Goal: Task Accomplishment & Management: Complete application form

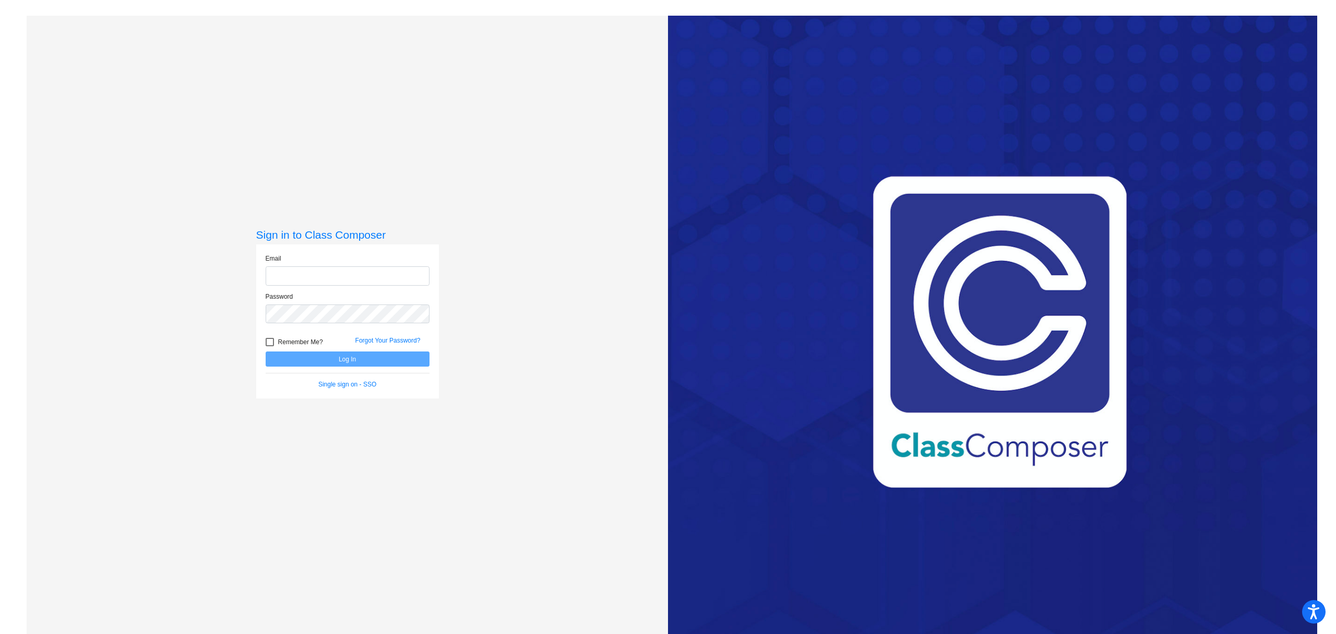
type input "[EMAIL_ADDRESS][DOMAIN_NAME]"
click at [314, 356] on button "Log In" at bounding box center [348, 358] width 164 height 15
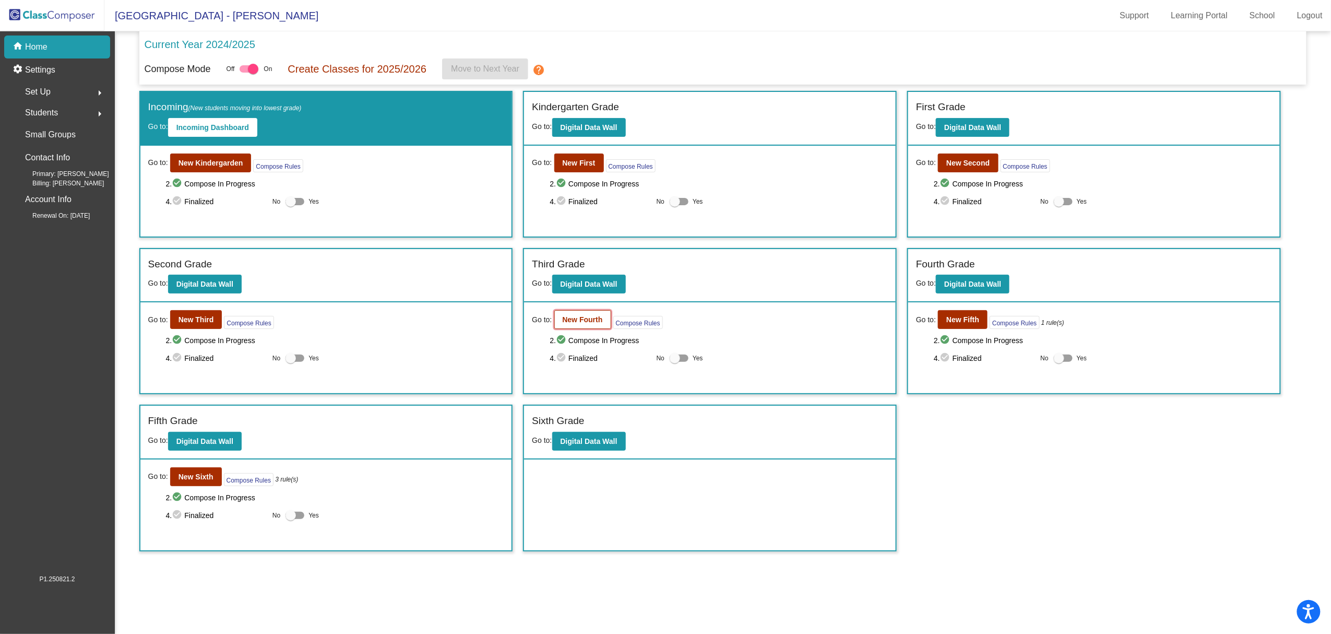
click at [580, 318] on b "New Fourth" at bounding box center [583, 319] width 40 height 8
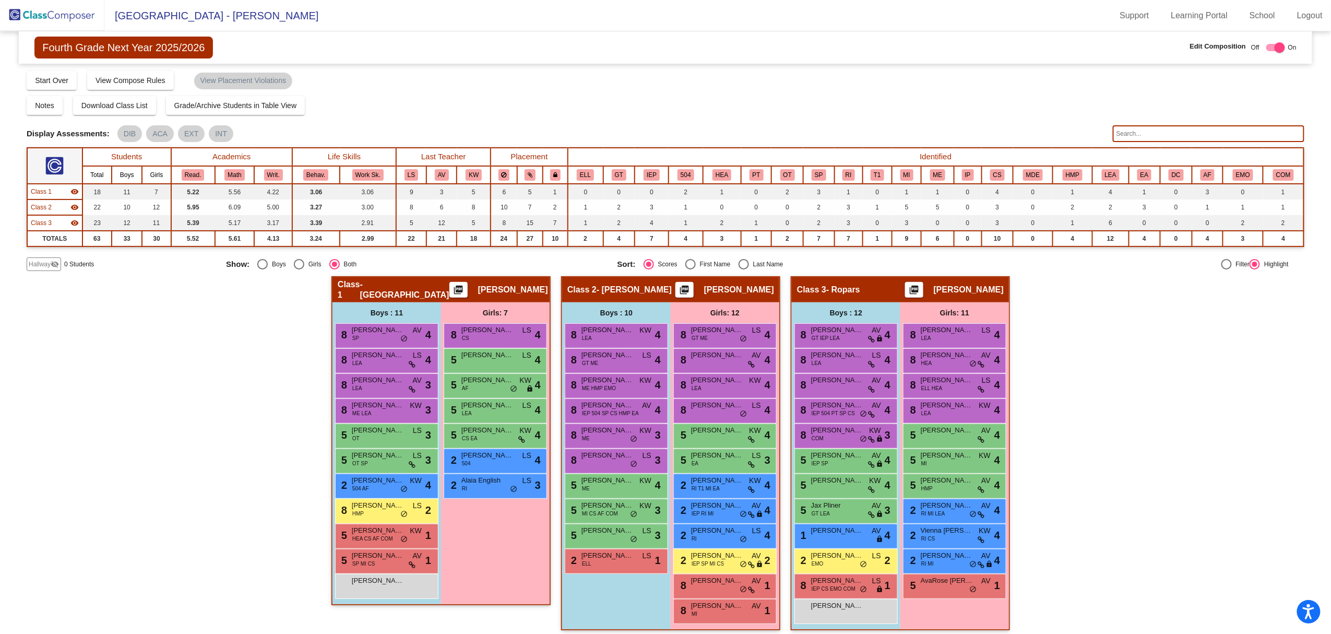
click at [43, 261] on span "Hallway" at bounding box center [40, 263] width 22 height 9
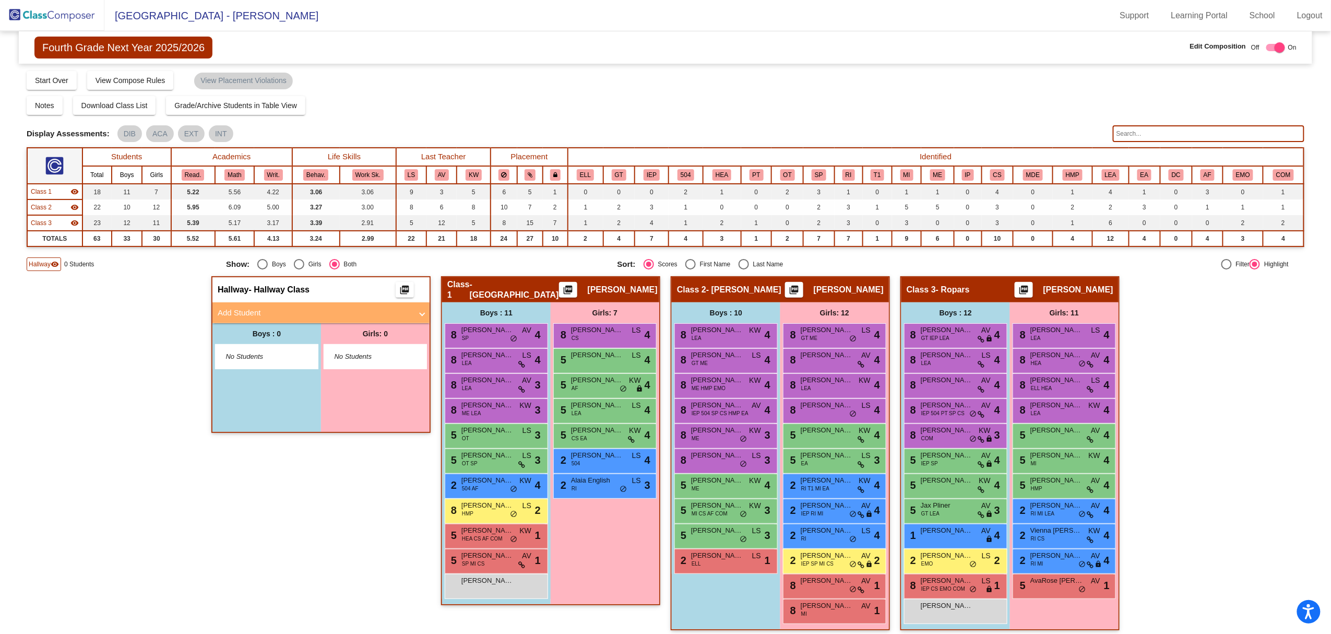
click at [245, 310] on mat-panel-title "Add Student" at bounding box center [315, 313] width 194 height 12
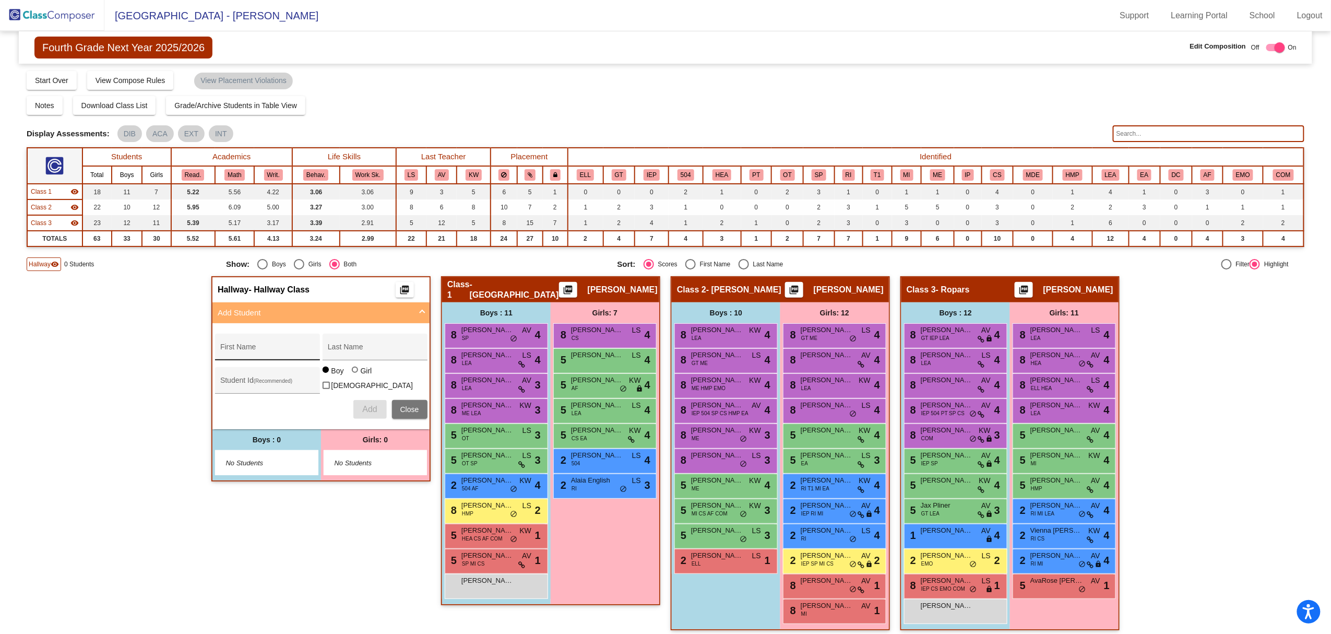
click at [245, 341] on div "First Name" at bounding box center [267, 349] width 94 height 21
type input "[PERSON_NAME]"
type input "Rizaj"
type input "1025391"
click at [368, 404] on span "Add" at bounding box center [369, 408] width 15 height 9
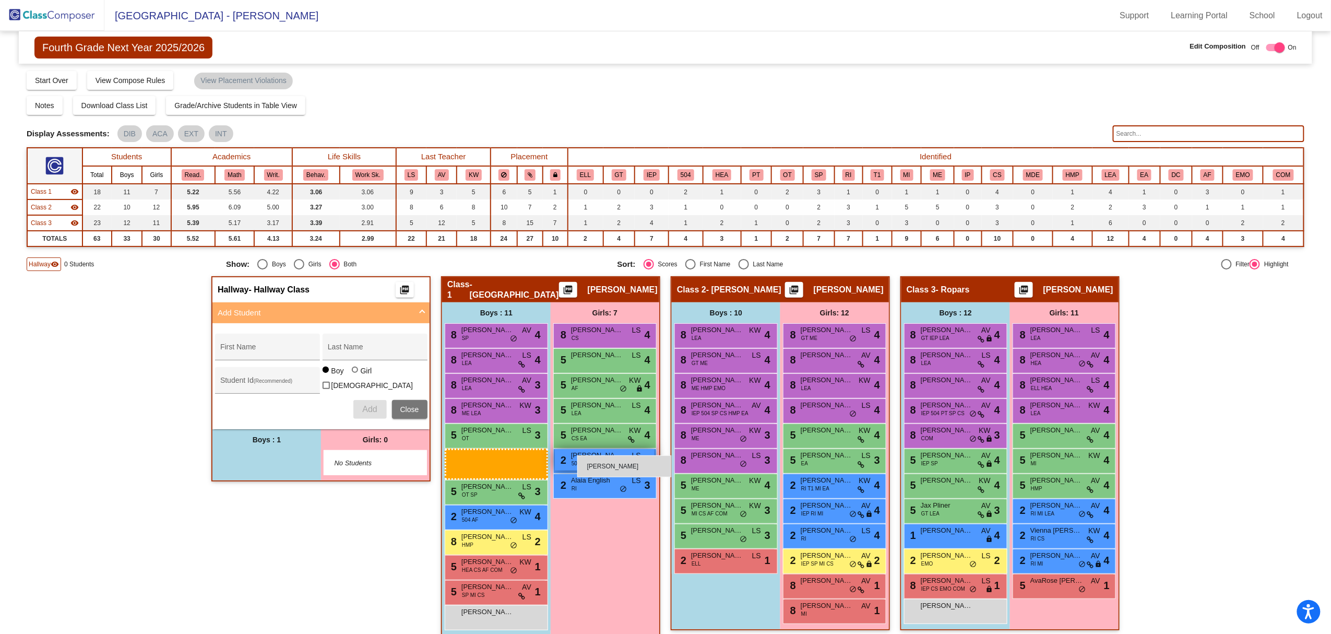
drag, startPoint x: 267, startPoint y: 462, endPoint x: 577, endPoint y: 455, distance: 310.1
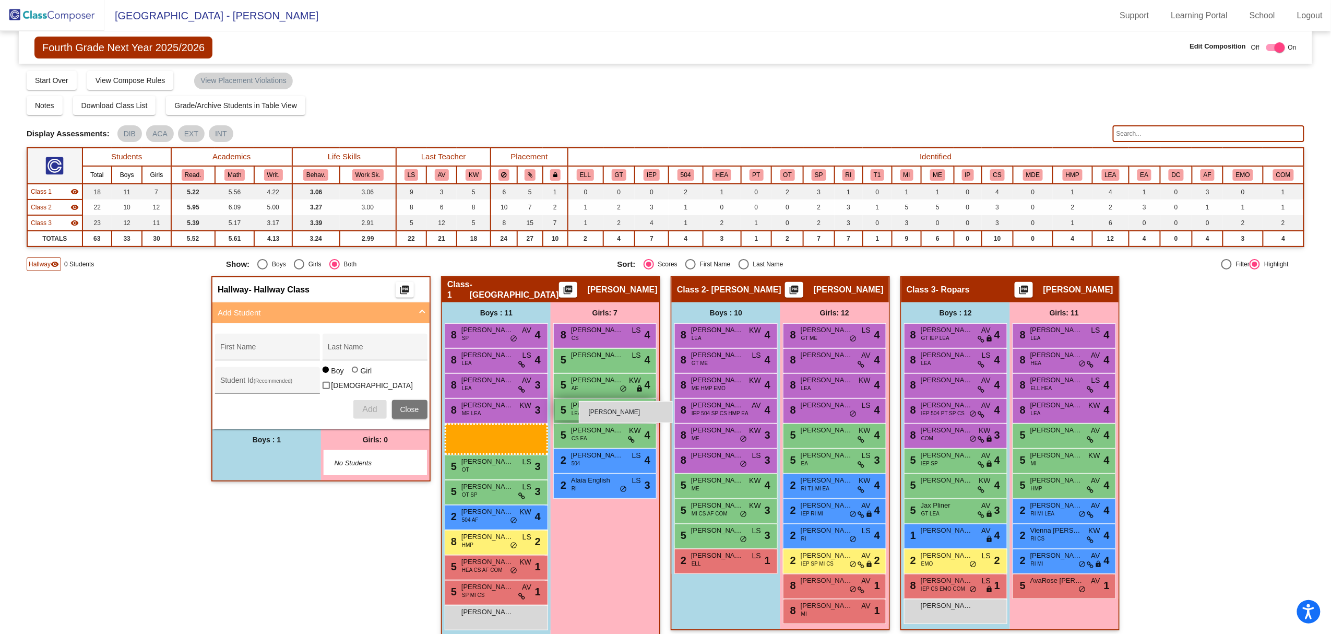
drag, startPoint x: 256, startPoint y: 454, endPoint x: 579, endPoint y: 401, distance: 327.3
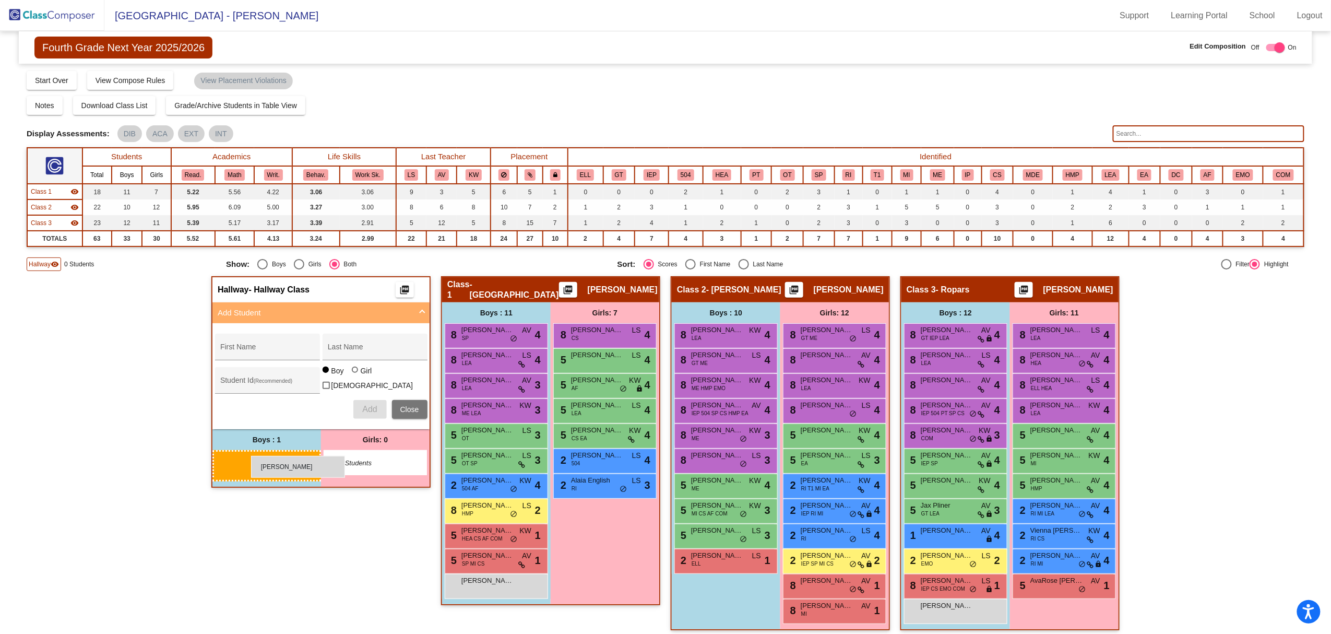
drag, startPoint x: 270, startPoint y: 461, endPoint x: 251, endPoint y: 456, distance: 20.1
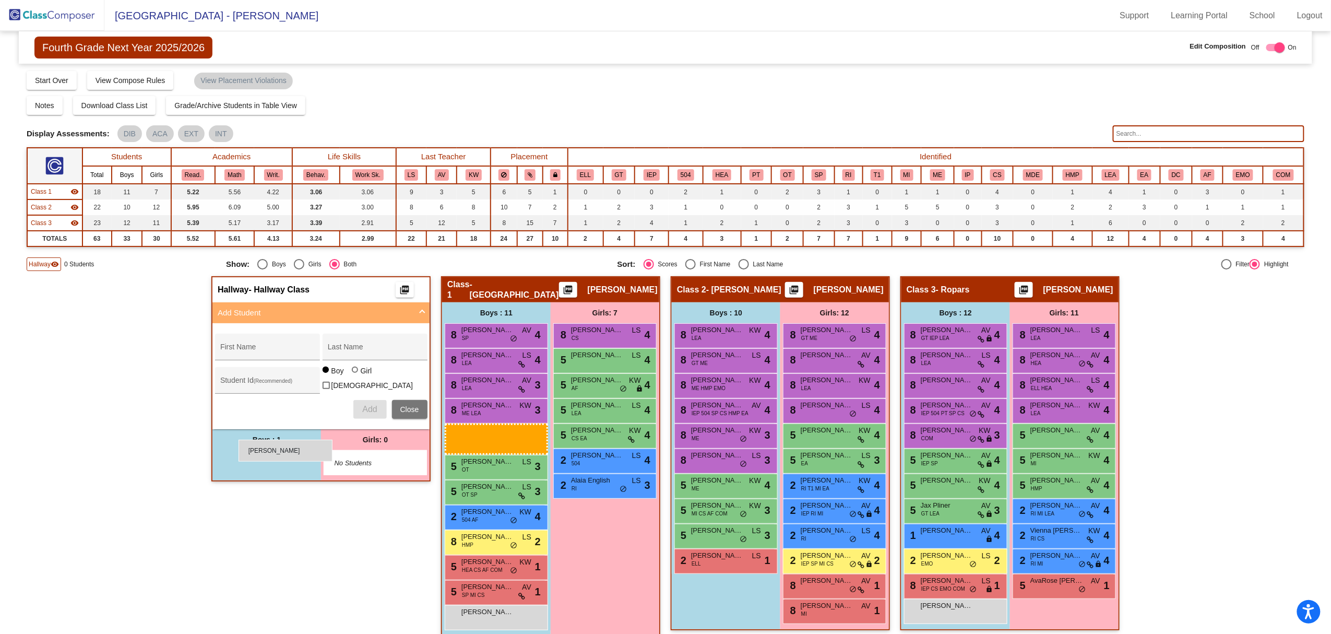
drag, startPoint x: 295, startPoint y: 458, endPoint x: 239, endPoint y: 439, distance: 59.8
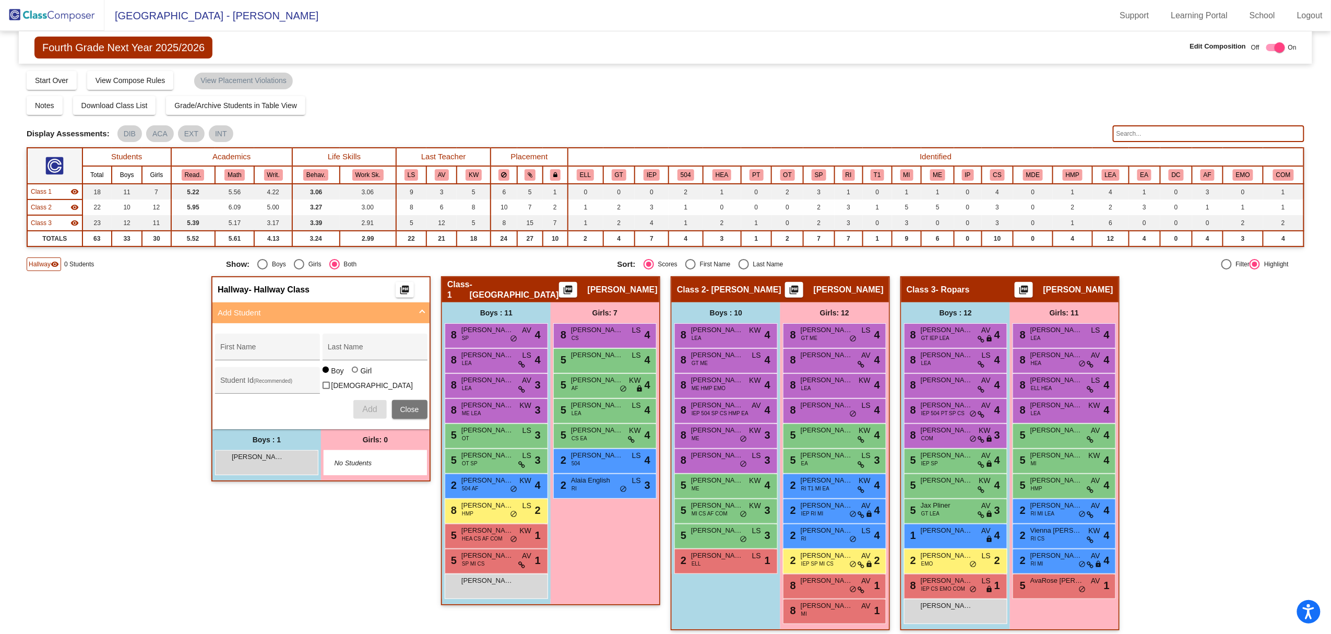
drag, startPoint x: 357, startPoint y: 375, endPoint x: 326, endPoint y: 401, distance: 40.8
click at [326, 401] on div "First Name Last Name Student Id (Recommended) Boy Girl [DEMOGRAPHIC_DATA] Add C…" at bounding box center [321, 376] width 223 height 96
click at [284, 464] on div "[PERSON_NAME] lock do_not_disturb_alt" at bounding box center [266, 460] width 100 height 21
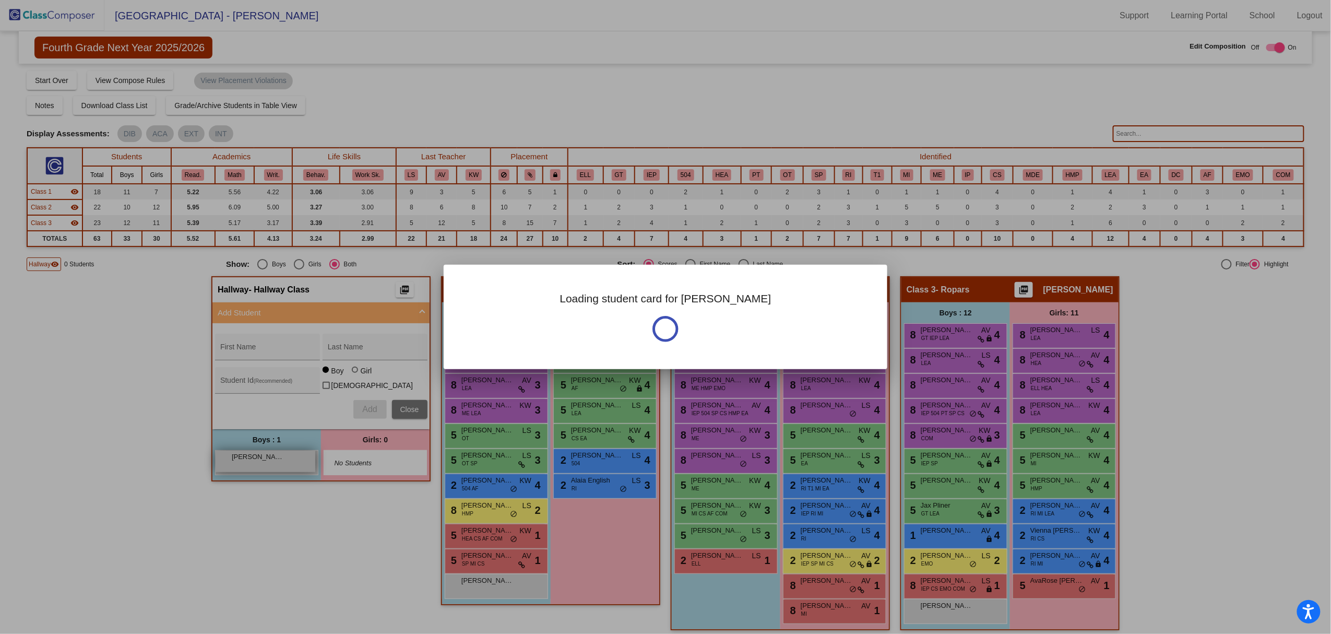
click at [284, 464] on div at bounding box center [665, 317] width 1331 height 634
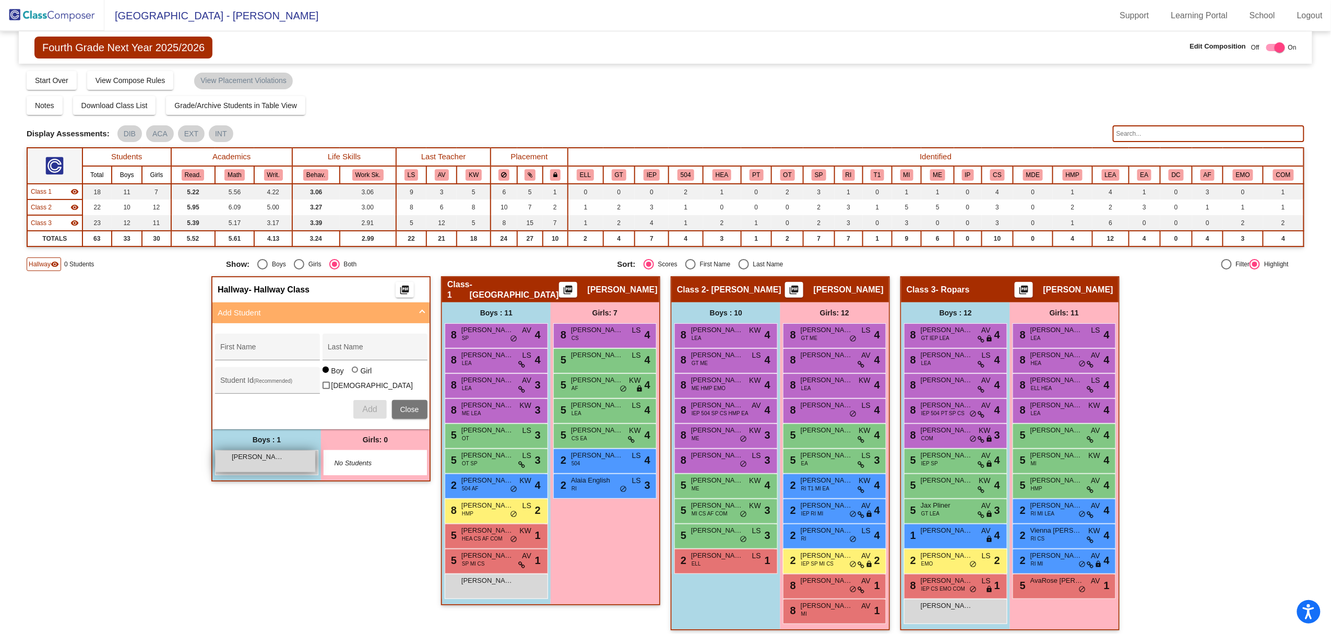
click at [270, 456] on span "[PERSON_NAME]" at bounding box center [258, 456] width 52 height 10
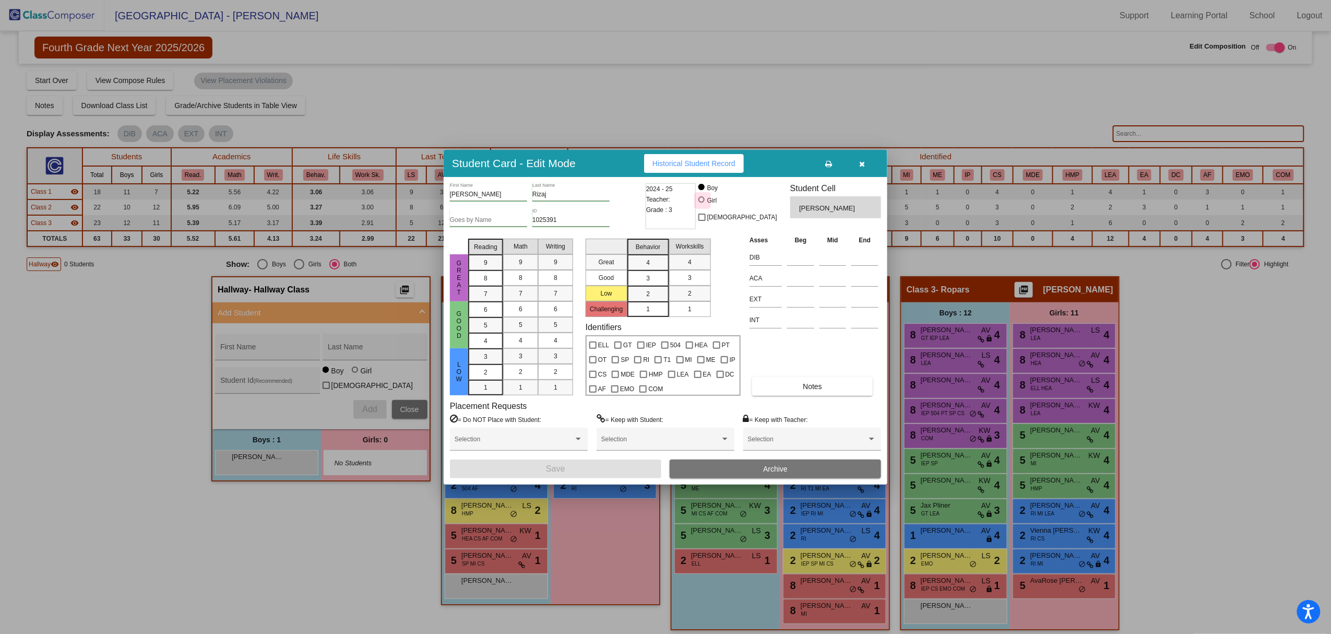
click at [717, 200] on div "Girl" at bounding box center [712, 200] width 10 height 9
click at [703, 205] on input "Girl" at bounding box center [702, 205] width 1 height 1
radio input "true"
click at [603, 473] on button "Save" at bounding box center [555, 468] width 211 height 19
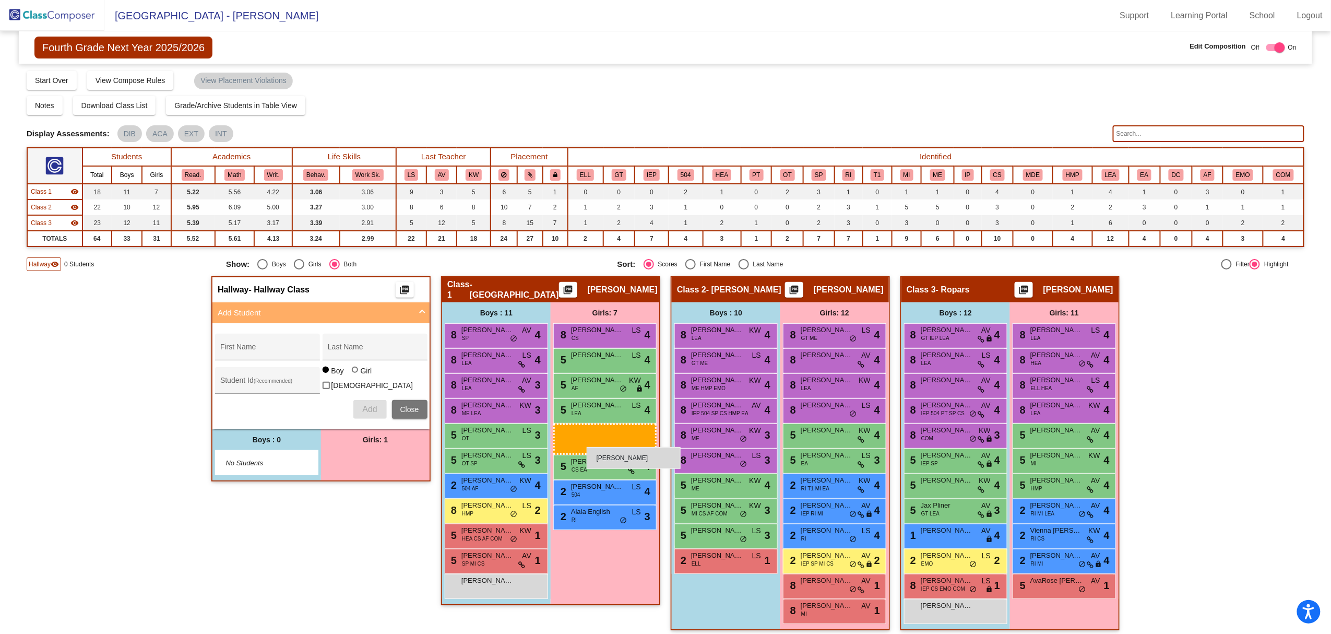
drag, startPoint x: 353, startPoint y: 456, endPoint x: 587, endPoint y: 447, distance: 234.0
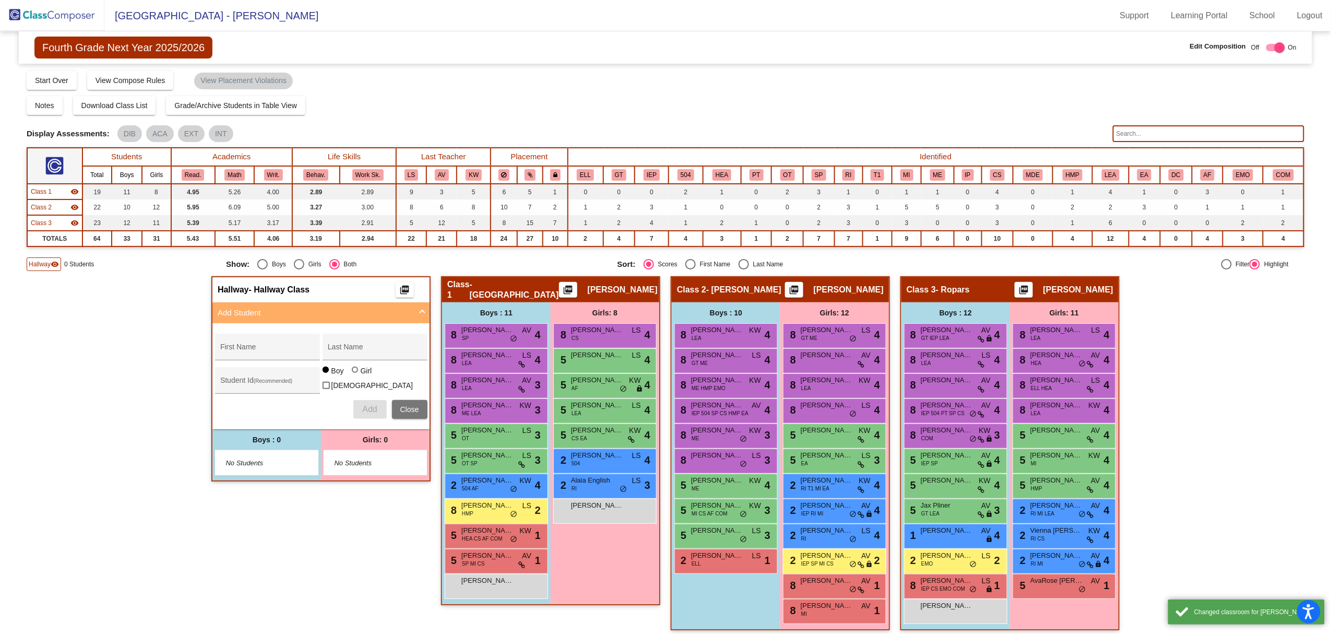
click at [67, 17] on img at bounding box center [52, 15] width 104 height 31
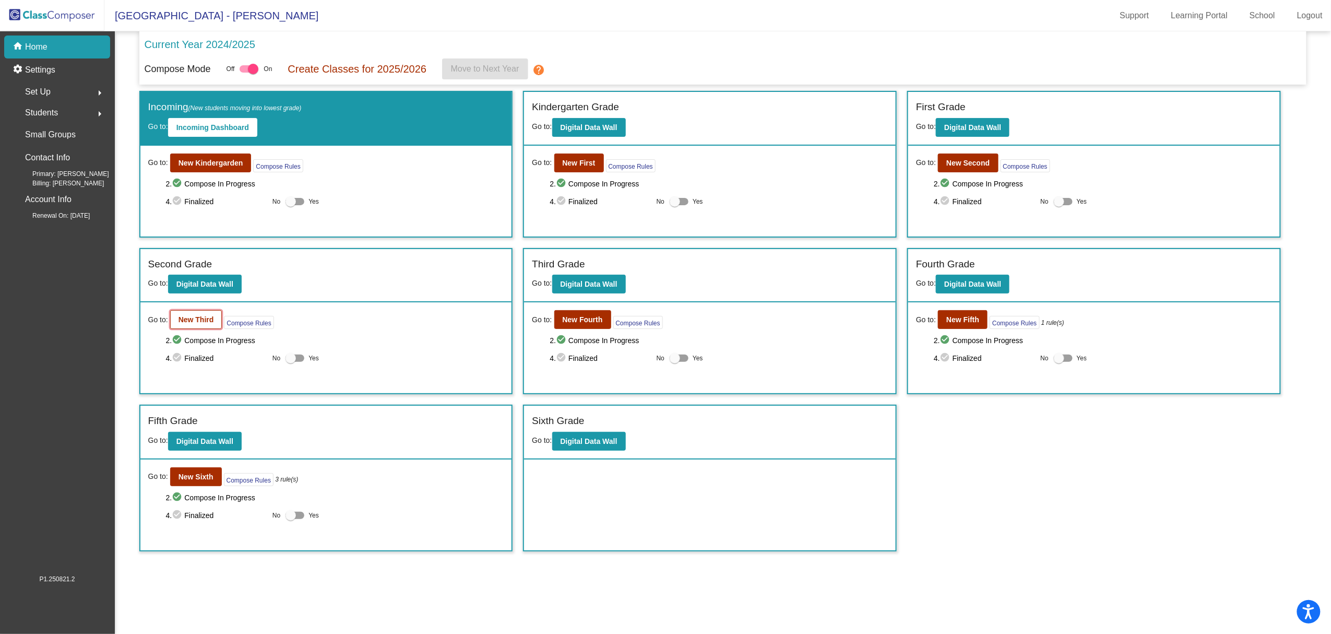
click at [203, 320] on b "New Third" at bounding box center [195, 319] width 35 height 8
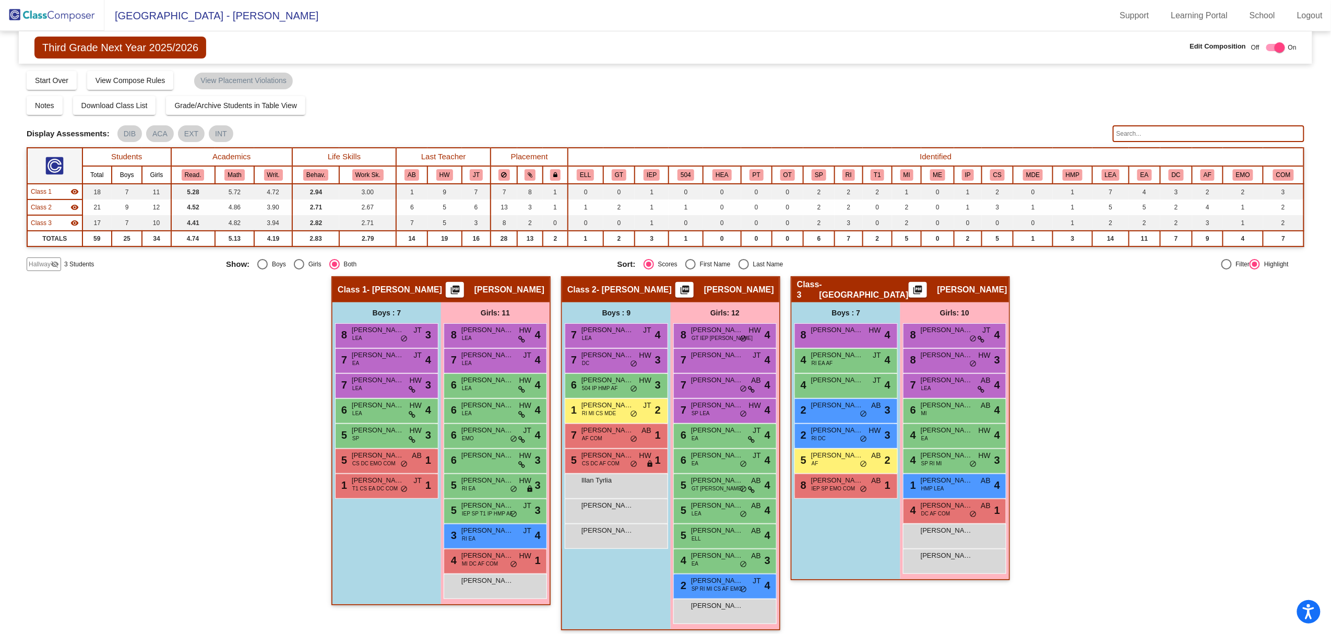
click at [47, 258] on div "Hallway visibility_off" at bounding box center [44, 264] width 34 height 14
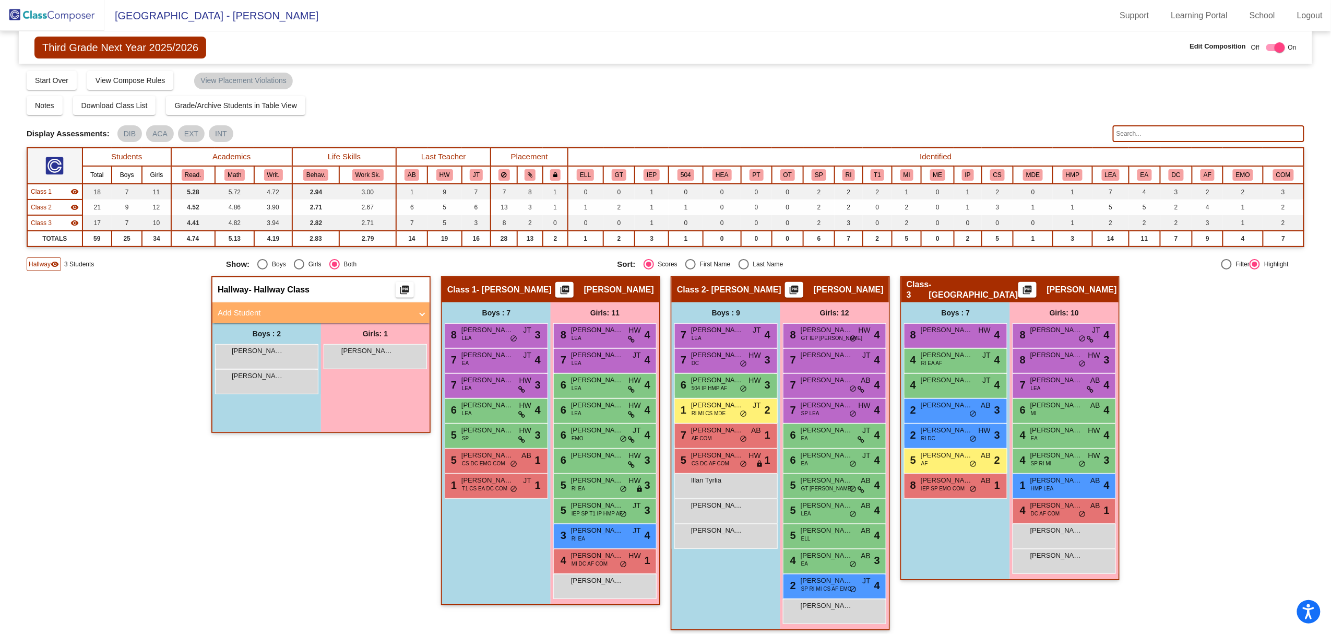
click at [239, 308] on mat-panel-title "Add Student" at bounding box center [315, 313] width 194 height 12
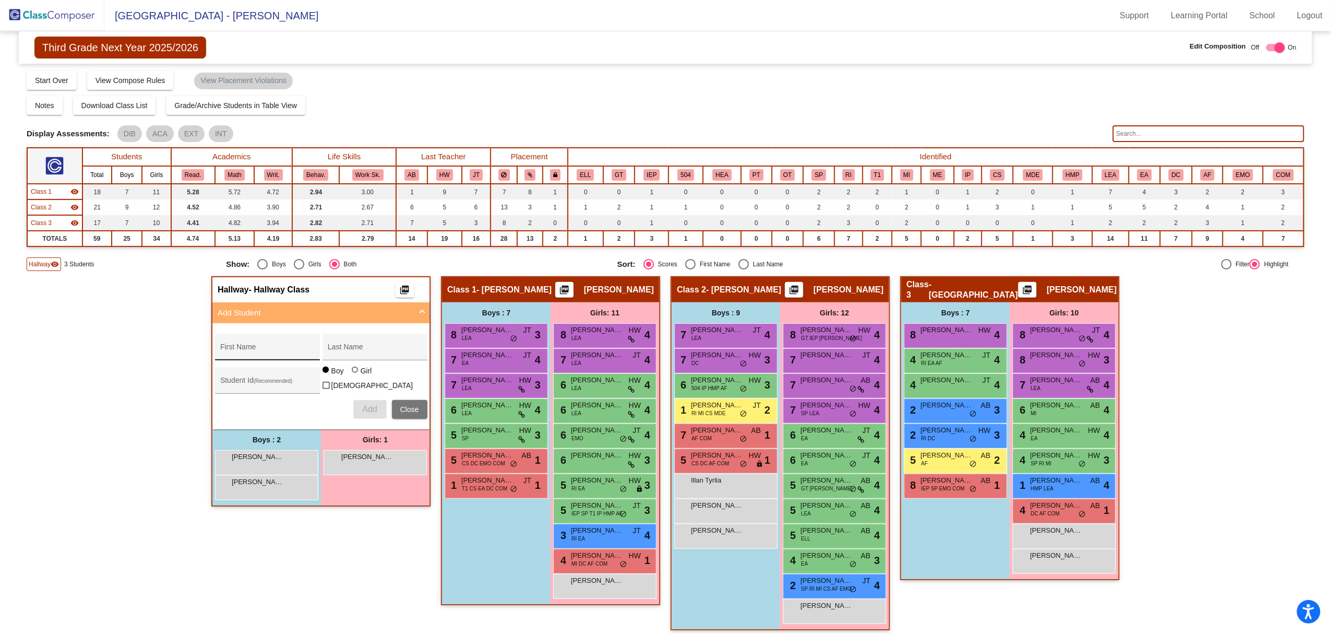
click at [255, 345] on div "First Name" at bounding box center [267, 349] width 94 height 21
type input "[PERSON_NAME]"
type input "1025395"
click at [361, 400] on button "Add" at bounding box center [369, 409] width 33 height 19
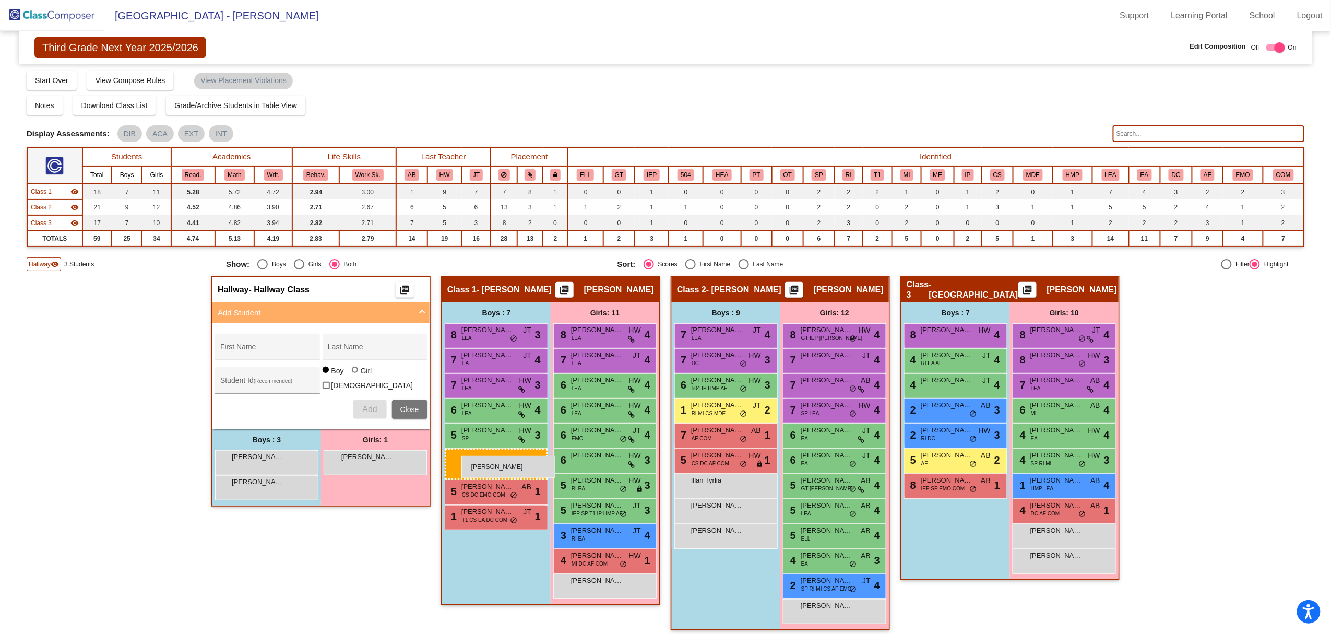
drag, startPoint x: 245, startPoint y: 509, endPoint x: 461, endPoint y: 456, distance: 222.7
